Goal: Task Accomplishment & Management: Manage account settings

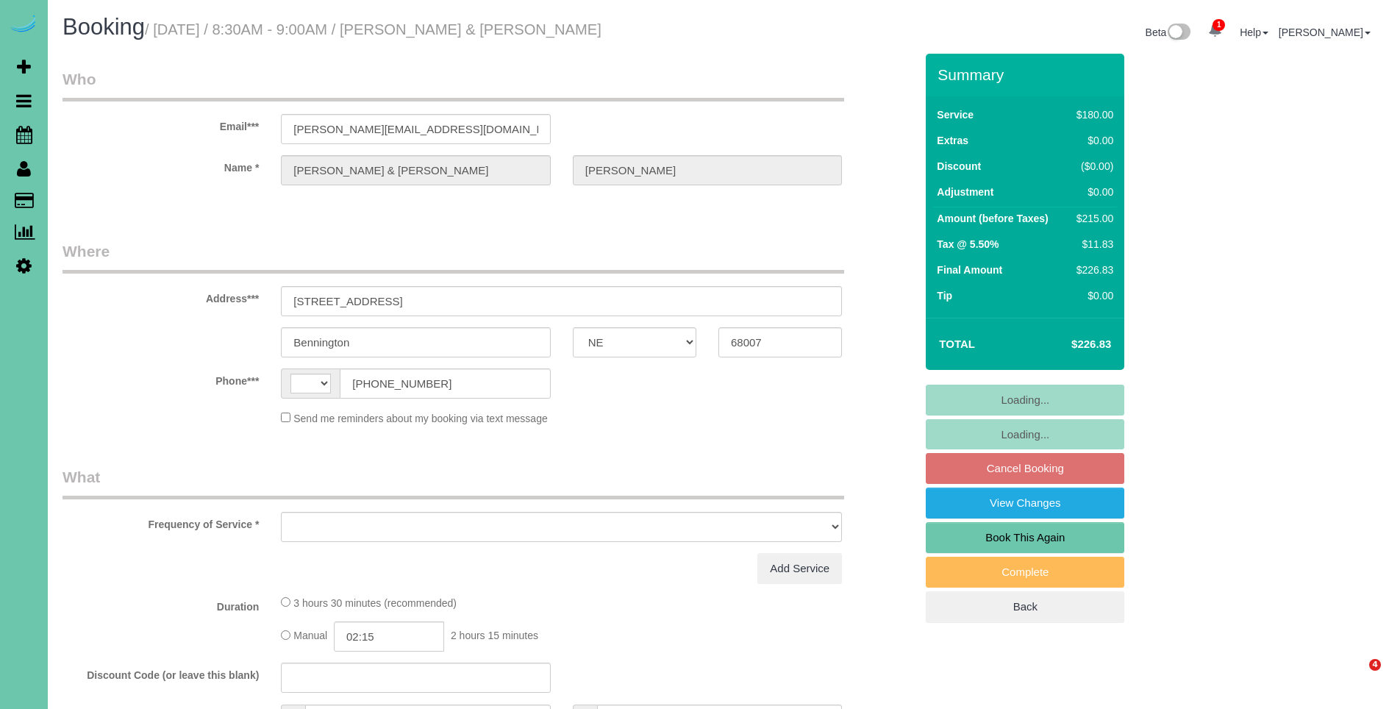
select select "NE"
select select "string:[GEOGRAPHIC_DATA]"
select select "object:659"
select select "string:fspay-b892c284-9e29-4c0a-8040-4a741f2d0662"
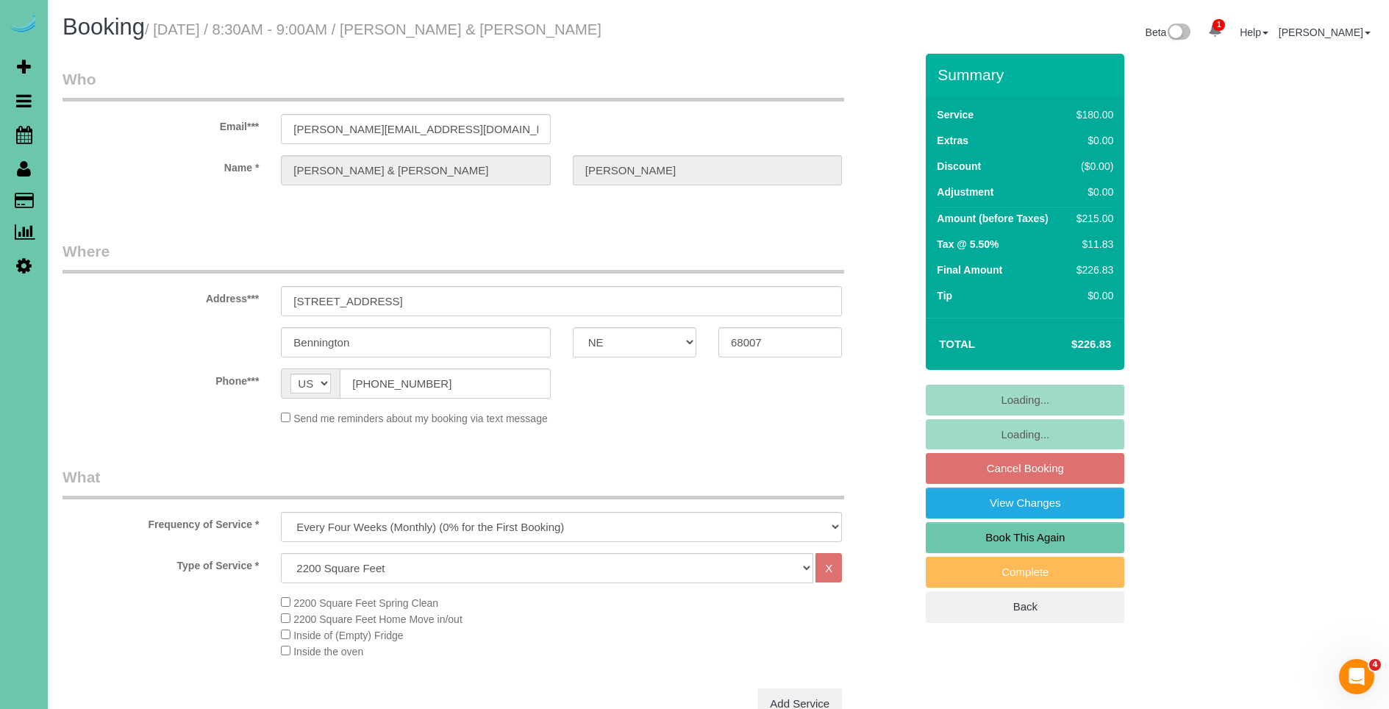
select select "object:717"
select select "number:37"
select select "number:41"
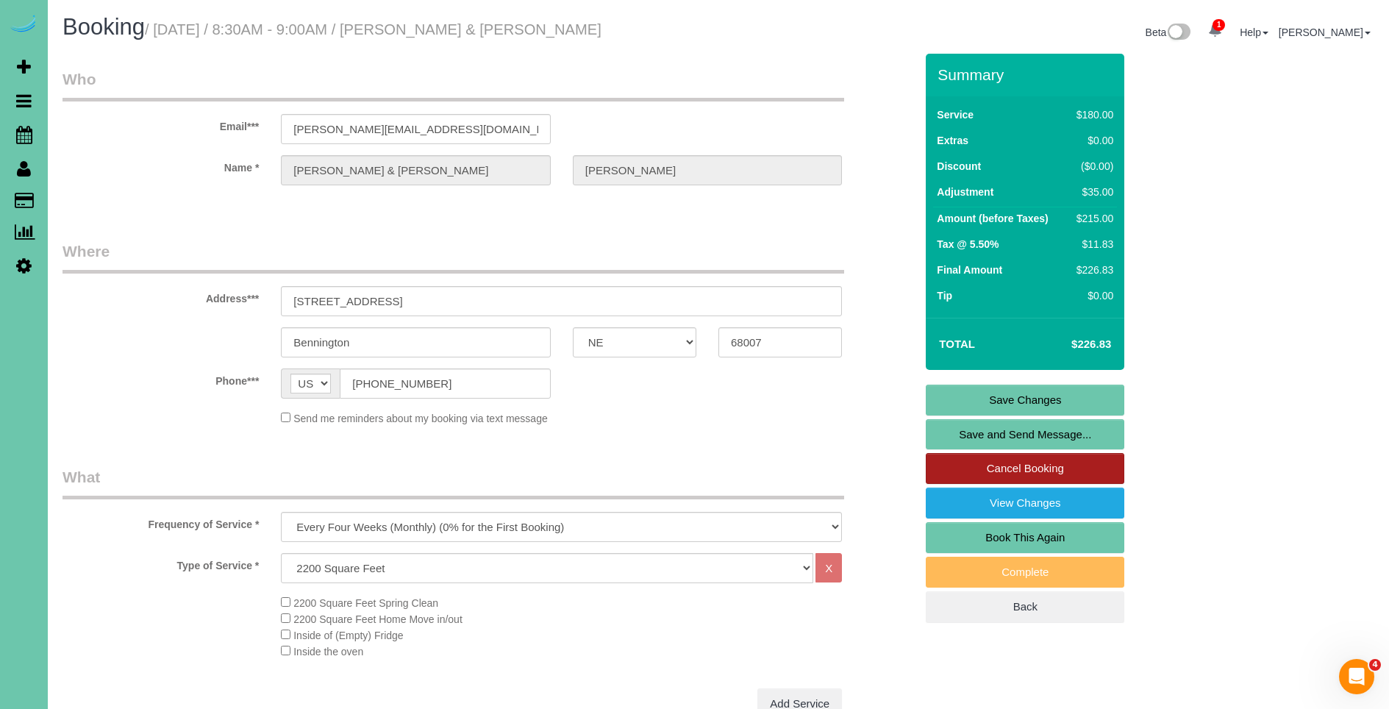
click at [1056, 464] on link "Cancel Booking" at bounding box center [1025, 468] width 199 height 31
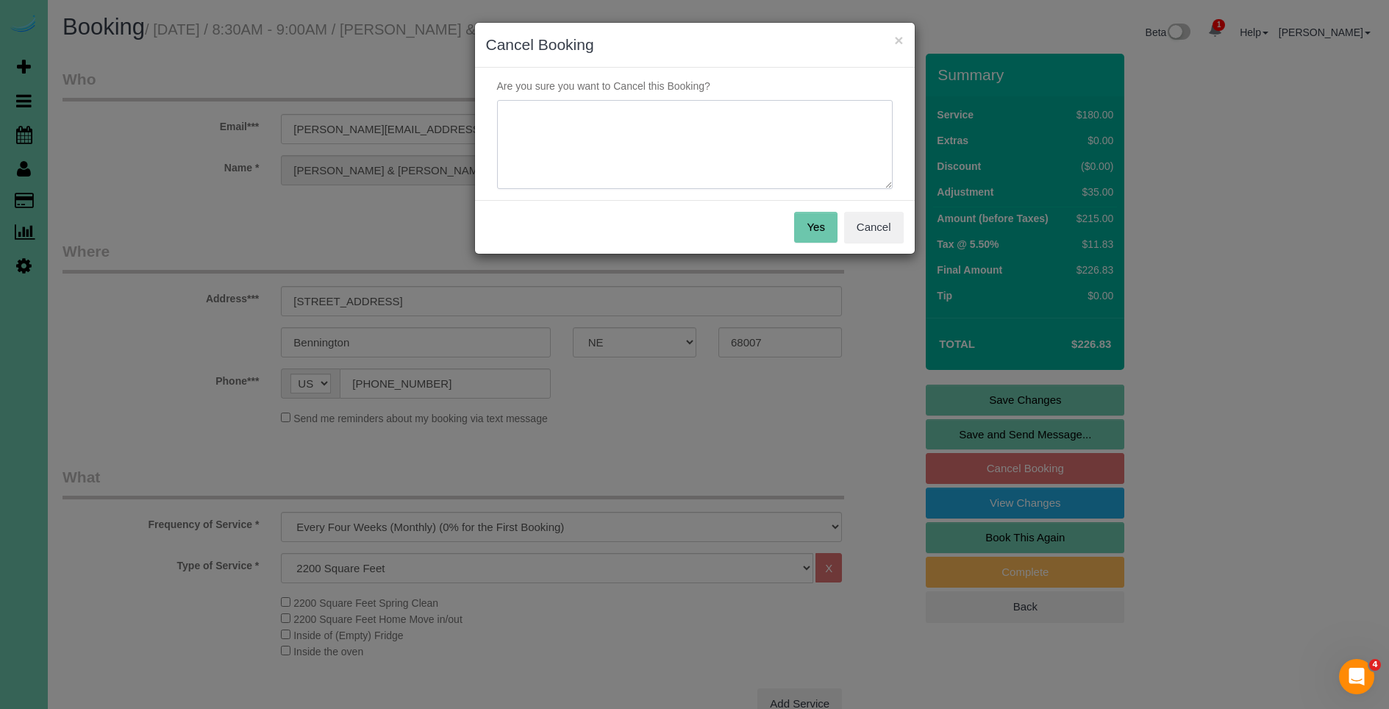
click at [622, 136] on textarea at bounding box center [695, 145] width 396 height 90
drag, startPoint x: 706, startPoint y: 113, endPoint x: 636, endPoint y: 117, distance: 70.0
click at [634, 118] on textarea at bounding box center [695, 145] width 396 height 90
type textarea "new baby - needs to cuts - emailed"
click at [813, 230] on button "Yes" at bounding box center [815, 227] width 43 height 31
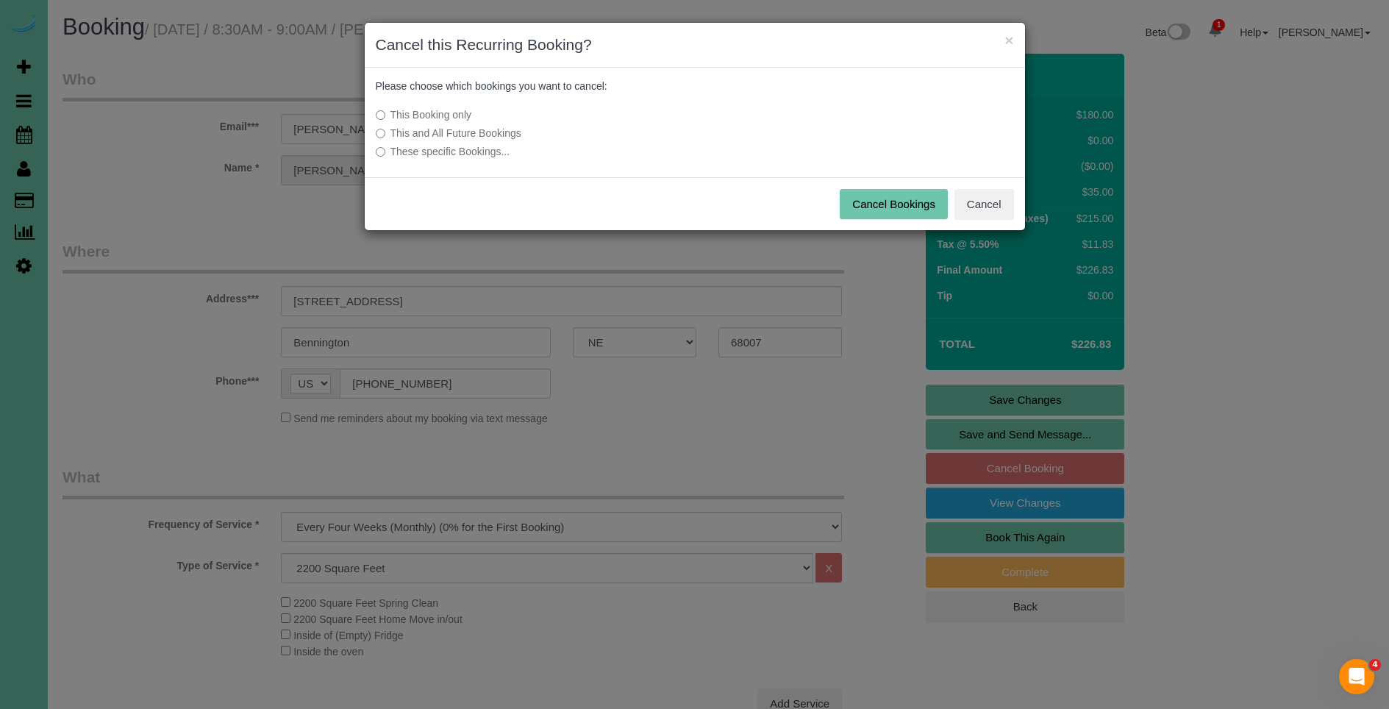
click at [461, 135] on label "This and All Future Bookings" at bounding box center [585, 133] width 418 height 15
click at [904, 202] on button "Cancel Bookings" at bounding box center [894, 204] width 108 height 31
